Goal: Ask a question

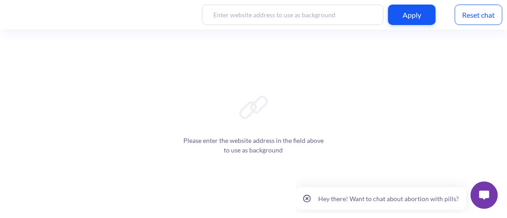
click at [486, 195] on img at bounding box center [484, 194] width 10 height 9
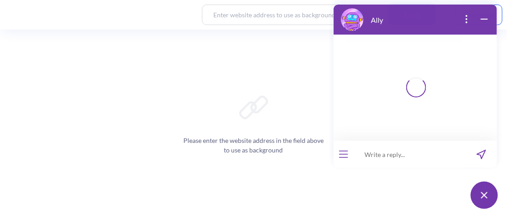
scroll to position [222, 0]
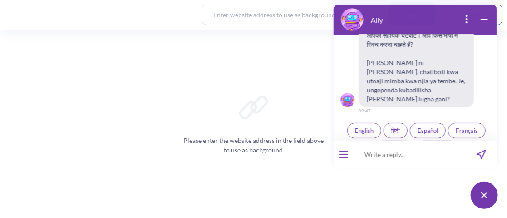
click at [431, 127] on span "Español" at bounding box center [427, 130] width 20 height 7
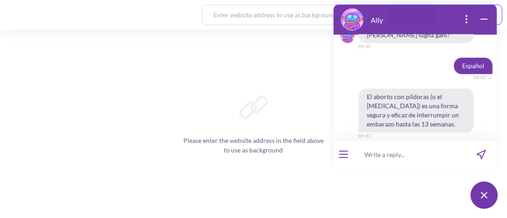
scroll to position [431, 0]
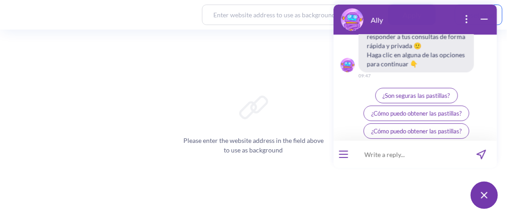
click at [407, 145] on span "Ally a Tu Lado" at bounding box center [416, 148] width 36 height 7
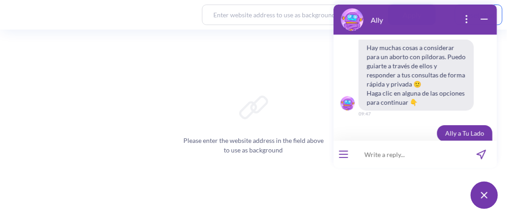
scroll to position [559, 0]
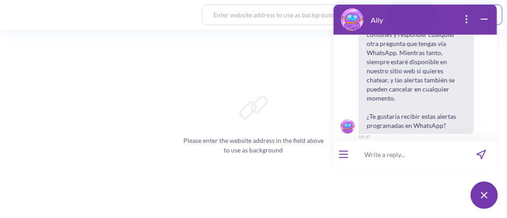
click at [401, 153] on span "Sí" at bounding box center [403, 156] width 5 height 7
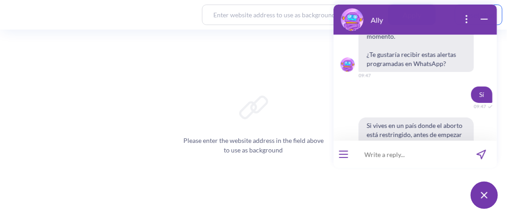
scroll to position [666, 0]
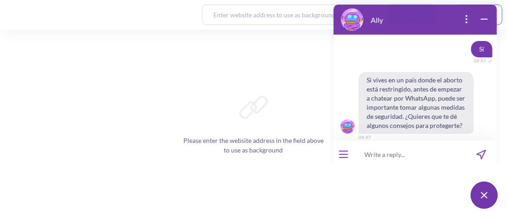
click at [429, 149] on button "No" at bounding box center [427, 156] width 23 height 15
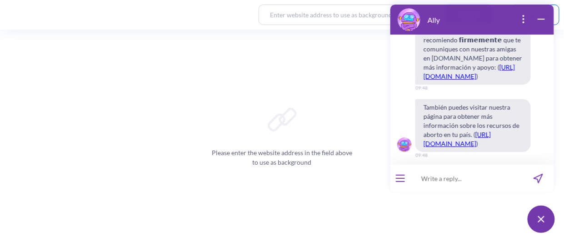
scroll to position [1188, 0]
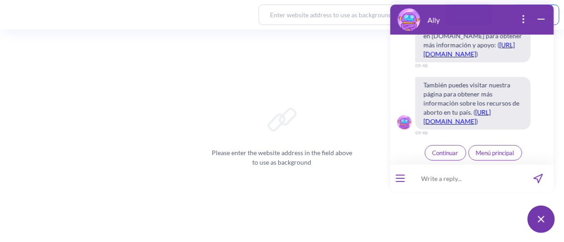
click at [434, 152] on span "Continuar" at bounding box center [445, 152] width 26 height 7
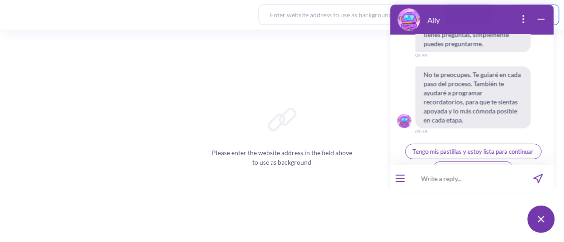
scroll to position [1636, 0]
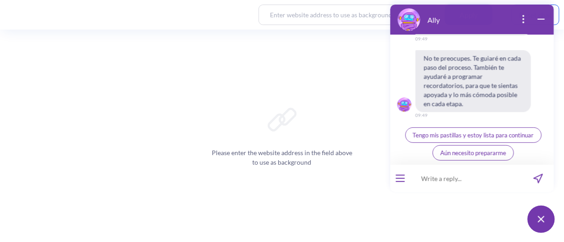
click at [493, 135] on span "Tengo mis pastillas y estoy lista para continuar" at bounding box center [472, 134] width 121 height 7
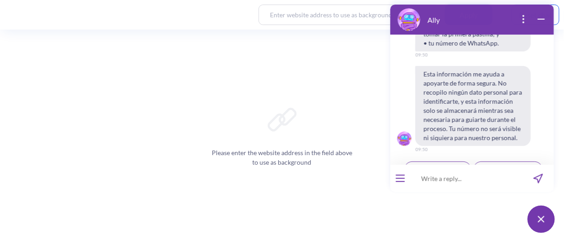
scroll to position [1838, 0]
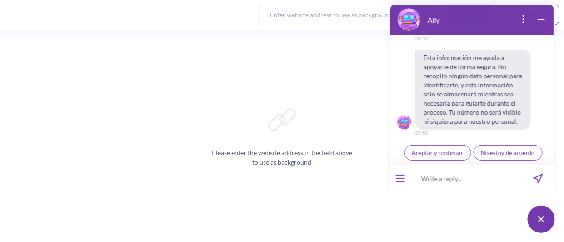
click at [450, 148] on button "Aceptar y continuar" at bounding box center [437, 152] width 67 height 15
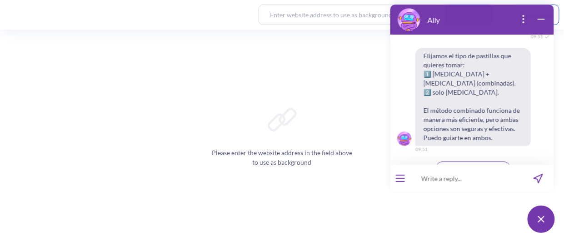
scroll to position [1982, 0]
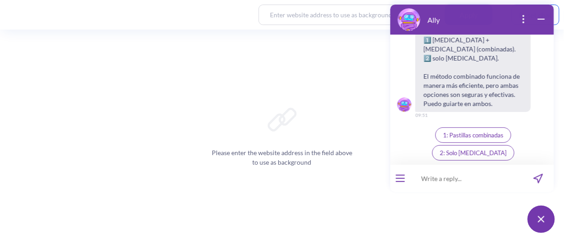
click at [454, 143] on button "1: Pastillas combinadas" at bounding box center [473, 134] width 76 height 15
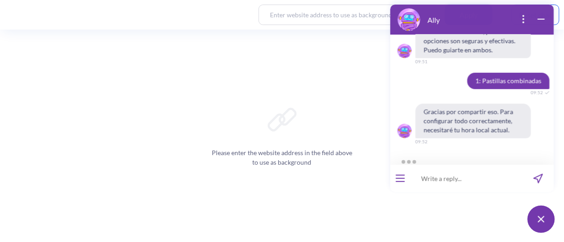
scroll to position [2103, 0]
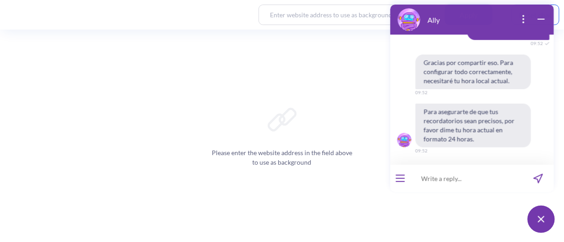
click at [469, 175] on input at bounding box center [466, 177] width 112 height 27
type input "09:52"
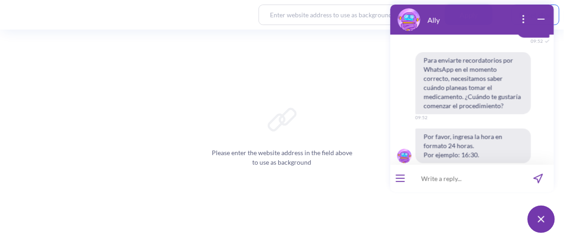
scroll to position [2259, 0]
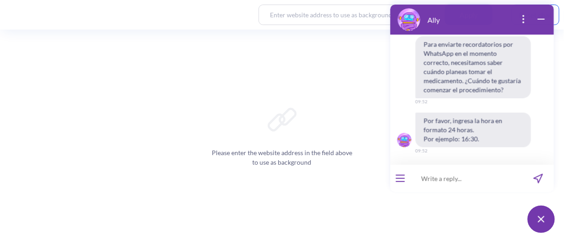
click at [468, 178] on input at bounding box center [466, 177] width 112 height 27
type input "11:00"
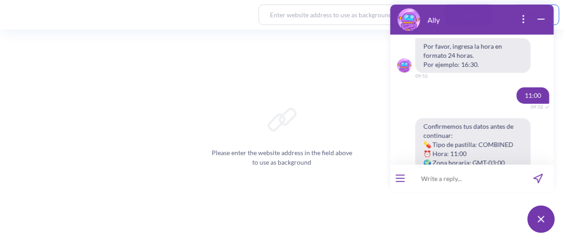
scroll to position [2392, 0]
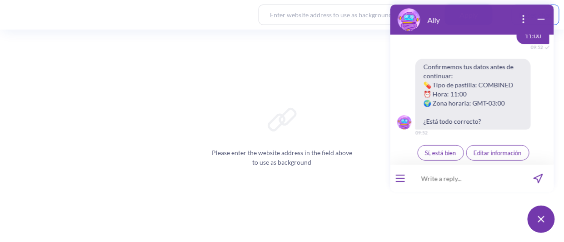
click at [448, 154] on span "Sí, está bien" at bounding box center [440, 152] width 31 height 7
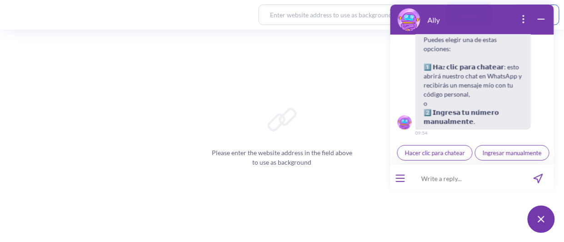
scroll to position [2581, 0]
click at [482, 154] on span "Ingresar manualmente" at bounding box center [511, 152] width 59 height 7
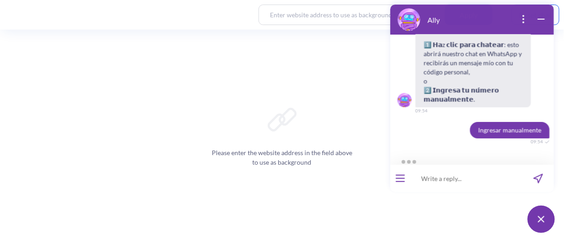
scroll to position [2635, 0]
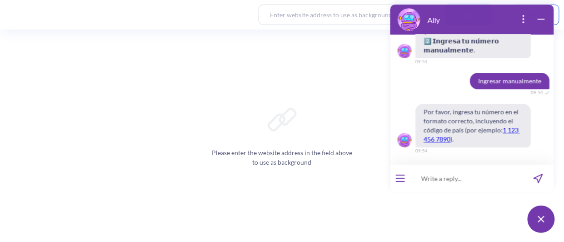
click at [462, 178] on input at bounding box center [466, 177] width 112 height 27
type input "5491167597333"
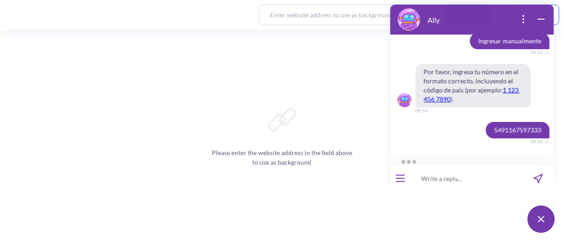
scroll to position [2769, 0]
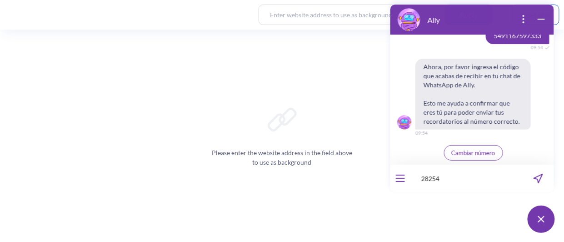
type input "282542"
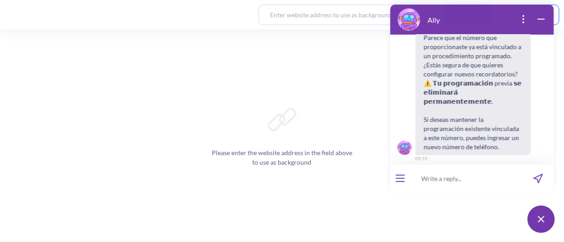
scroll to position [2930, 0]
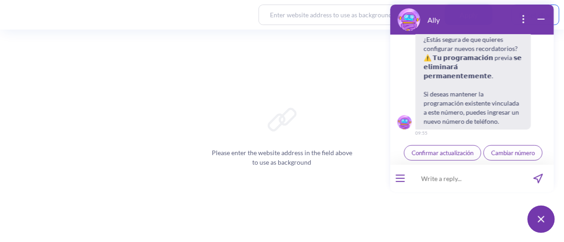
click at [458, 149] on span "Confirmar actualización" at bounding box center [442, 152] width 62 height 7
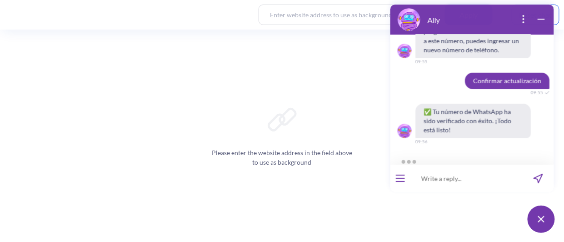
scroll to position [3041, 0]
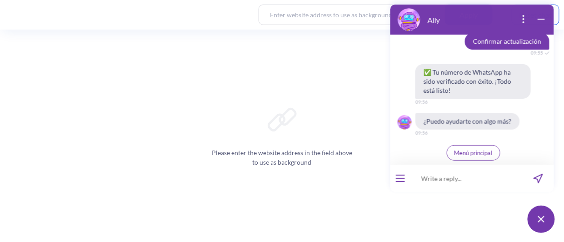
click at [448, 183] on input at bounding box center [466, 177] width 112 height 27
type input "Me siento culpable por matar a este niño. Dios me castigará? Qué hago si mi fam…"
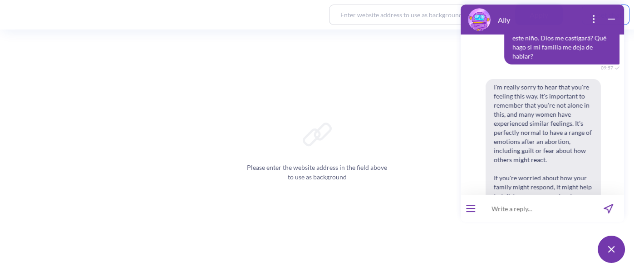
scroll to position [3146, 0]
